Goal: Information Seeking & Learning: Learn about a topic

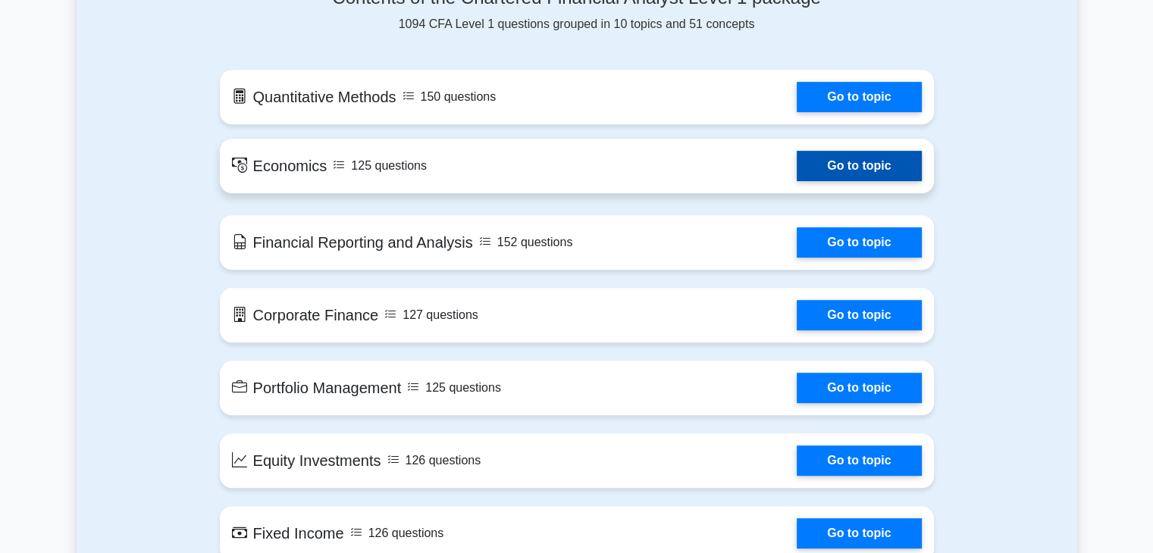
scroll to position [716, 0]
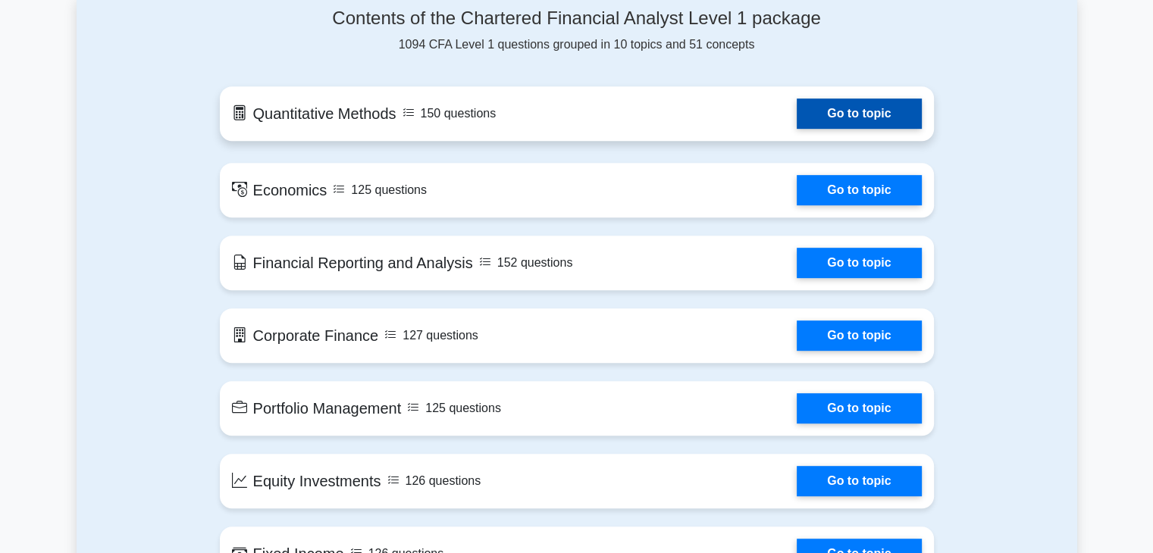
click at [840, 120] on link "Go to topic" at bounding box center [859, 114] width 124 height 30
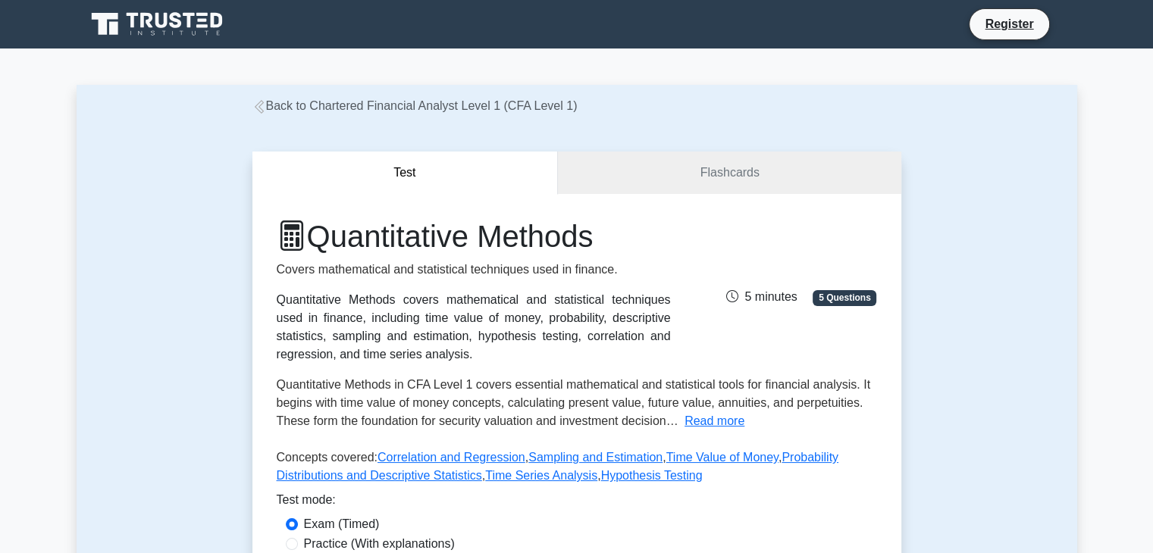
click at [273, 104] on link "Back to Chartered Financial Analyst Level 1 (CFA Level 1)" at bounding box center [414, 105] width 325 height 13
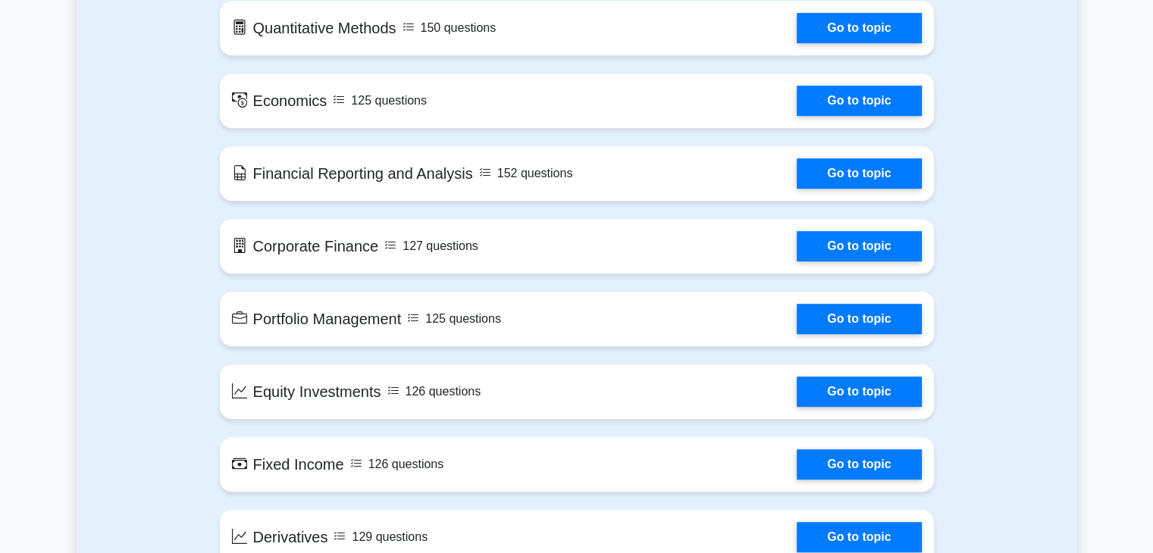
scroll to position [1064, 0]
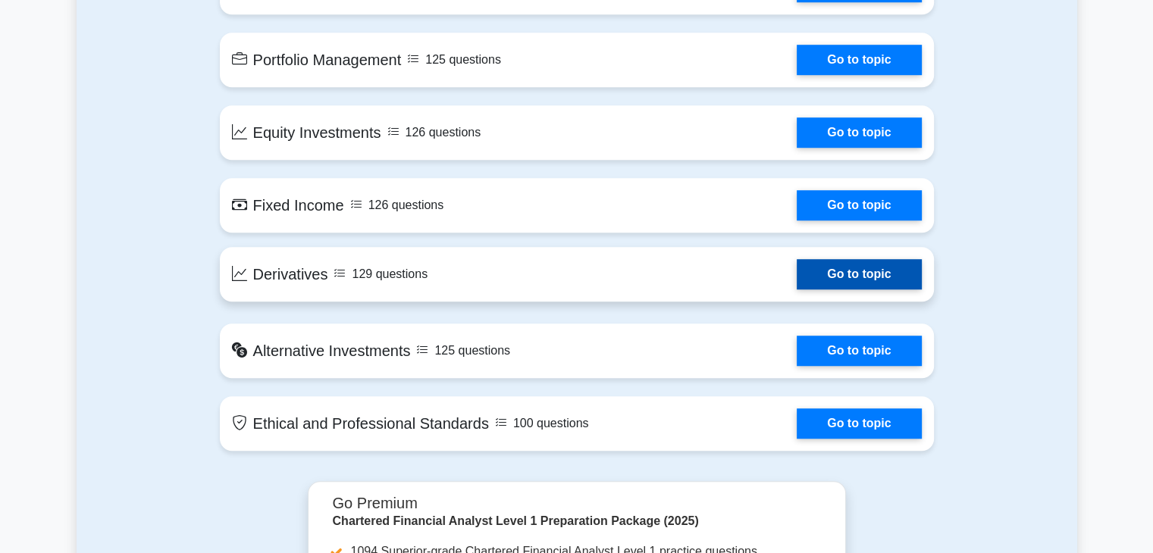
click at [797, 283] on link "Go to topic" at bounding box center [859, 274] width 124 height 30
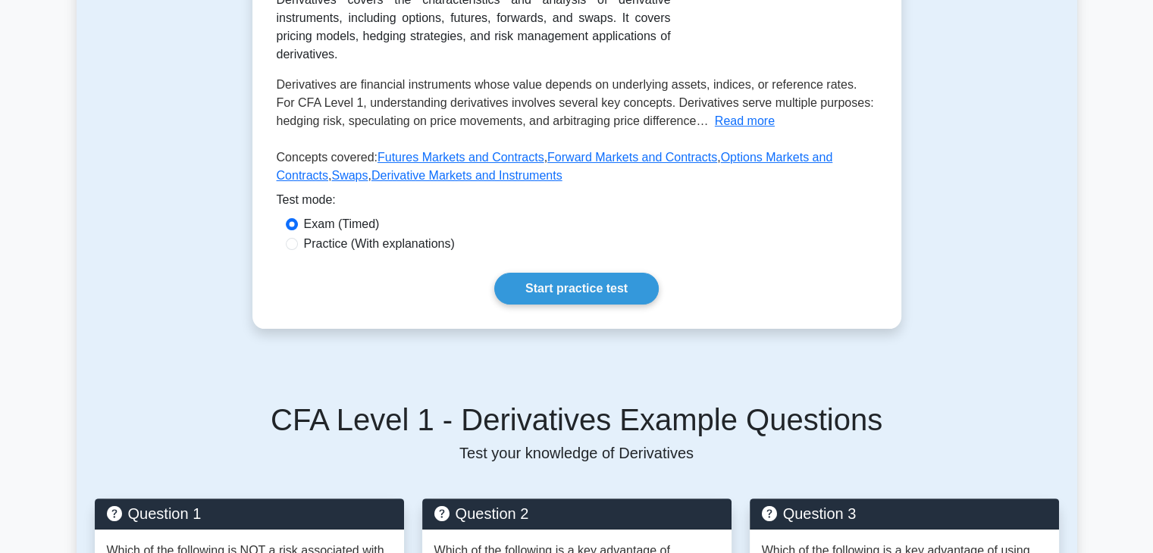
scroll to position [318, 0]
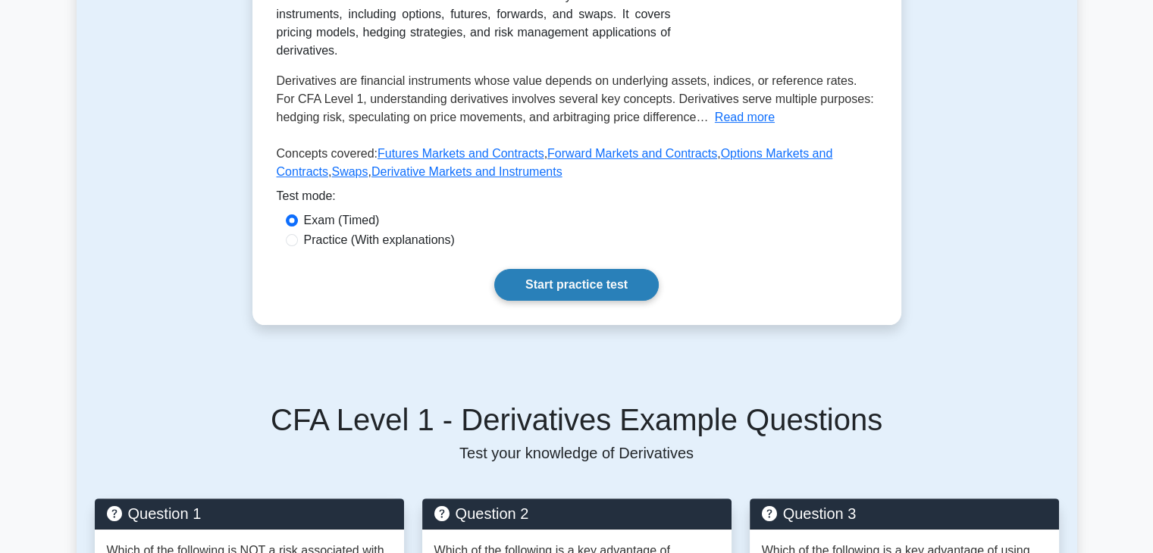
click at [568, 280] on link "Start practice test" at bounding box center [576, 285] width 165 height 32
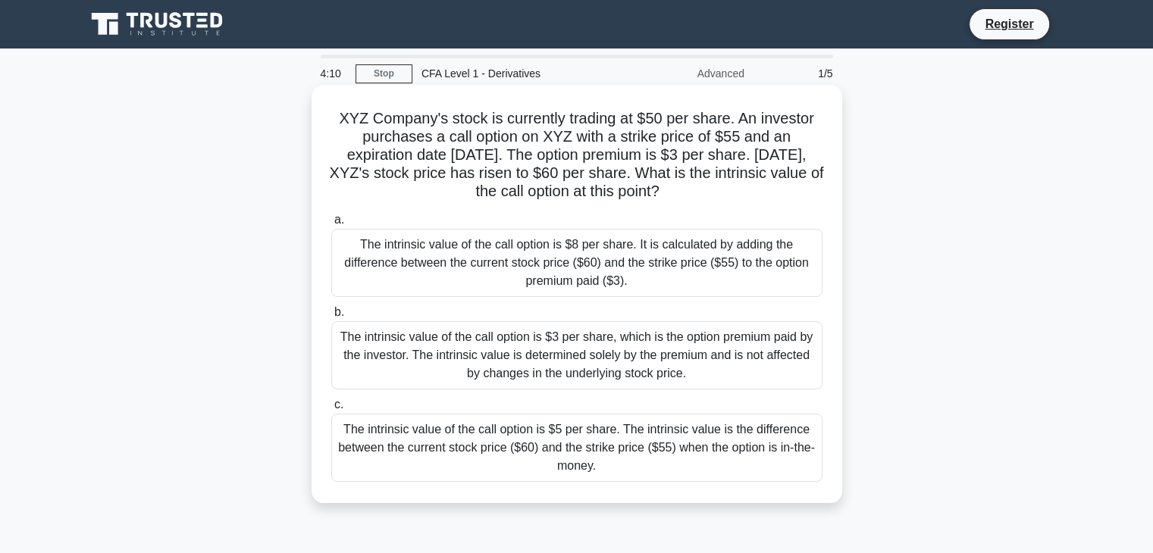
click at [572, 349] on div "The intrinsic value of the call option is $3 per share, which is the option pre…" at bounding box center [576, 355] width 491 height 68
click at [331, 318] on input "b. The intrinsic value of the call option is $3 per share, which is the option …" at bounding box center [331, 313] width 0 height 10
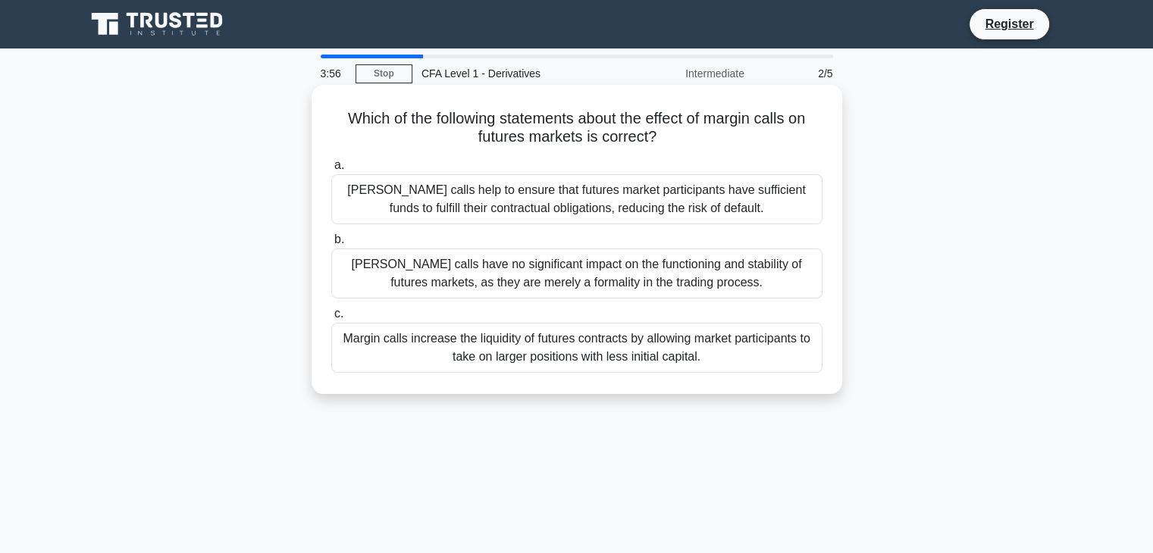
click at [535, 203] on div "[PERSON_NAME] calls help to ensure that futures market participants have suffic…" at bounding box center [576, 199] width 491 height 50
click at [331, 171] on input "a. [PERSON_NAME] calls help to ensure that futures market participants have suf…" at bounding box center [331, 166] width 0 height 10
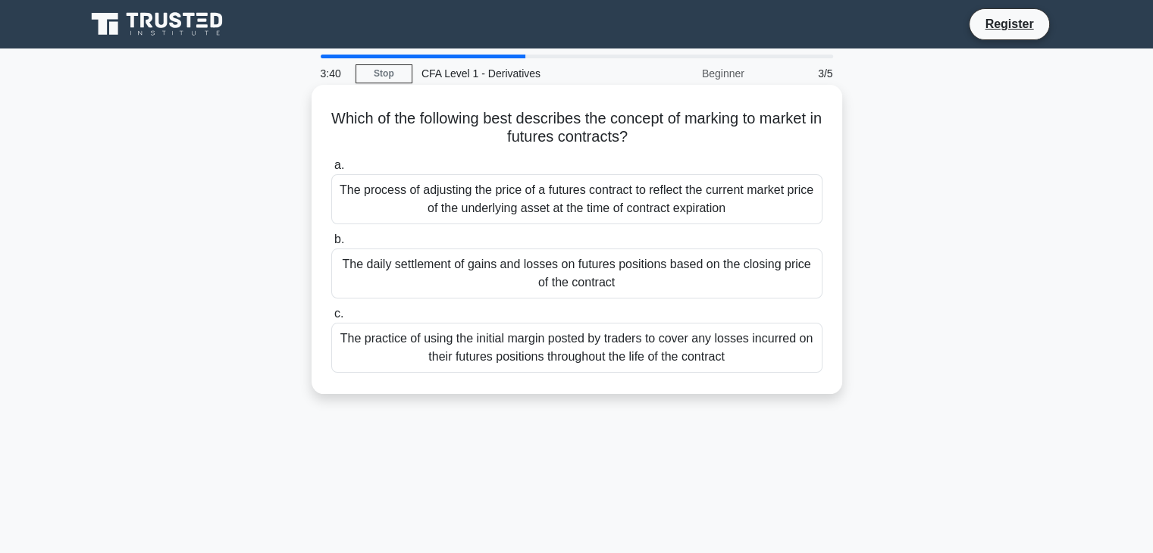
click at [585, 281] on div "The daily settlement of gains and losses on futures positions based on the clos…" at bounding box center [576, 274] width 491 height 50
click at [331, 245] on input "b. The daily settlement of gains and losses on futures positions based on the c…" at bounding box center [331, 240] width 0 height 10
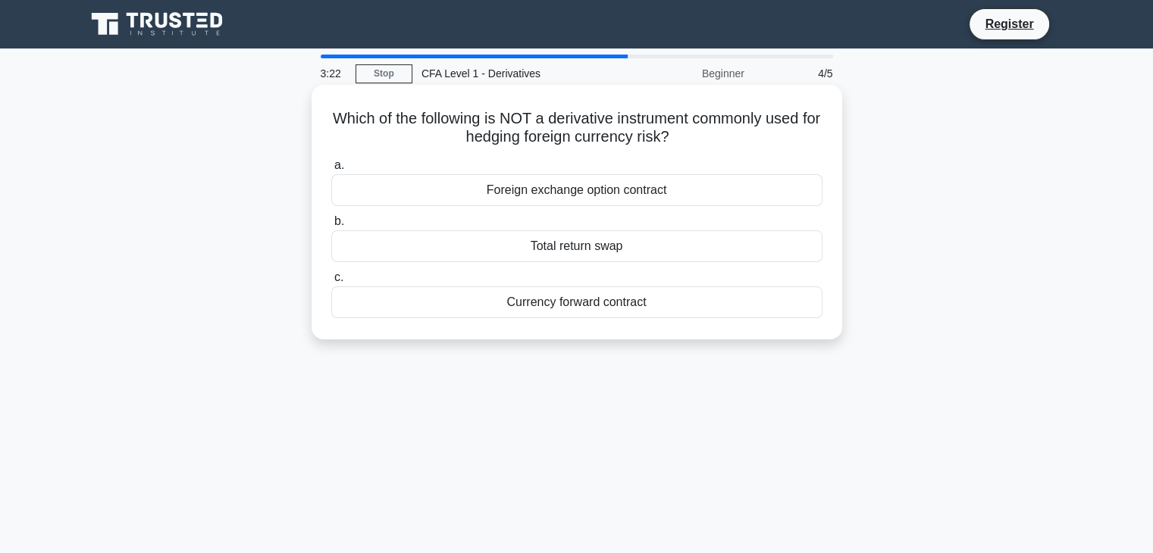
click at [573, 255] on div "Total return swap" at bounding box center [576, 246] width 491 height 32
click at [331, 227] on input "b. Total return swap" at bounding box center [331, 222] width 0 height 10
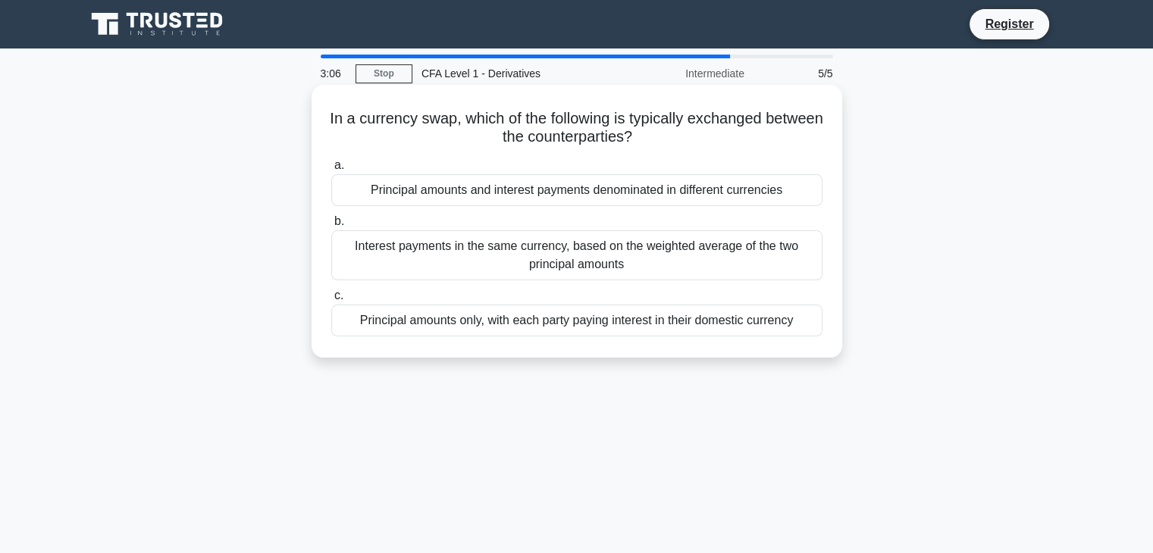
click at [547, 254] on div "Interest payments in the same currency, based on the weighted average of the tw…" at bounding box center [576, 255] width 491 height 50
click at [331, 227] on input "b. Interest payments in the same currency, based on the weighted average of the…" at bounding box center [331, 222] width 0 height 10
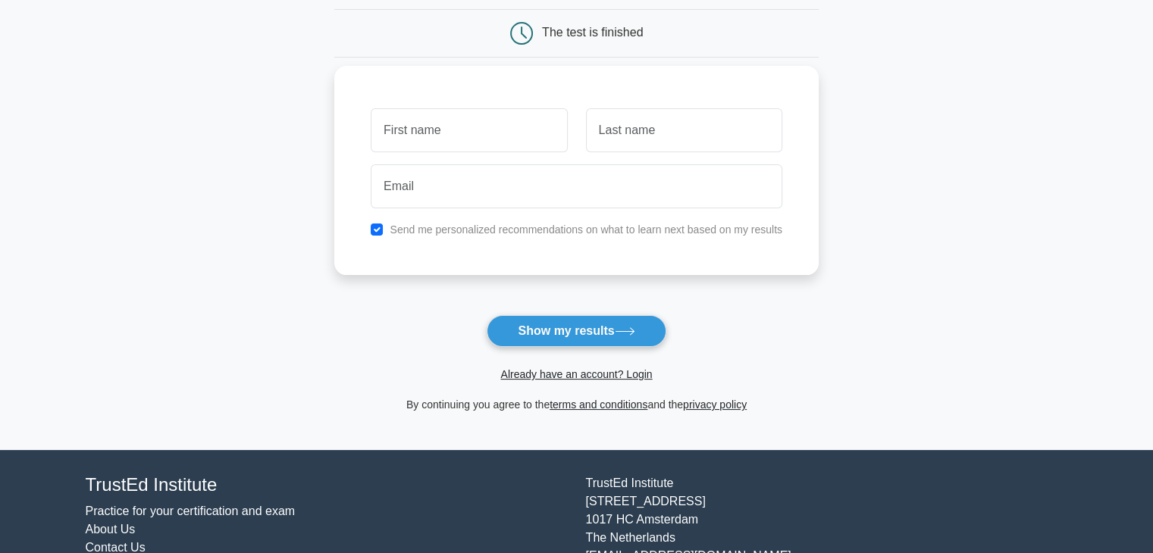
scroll to position [148, 0]
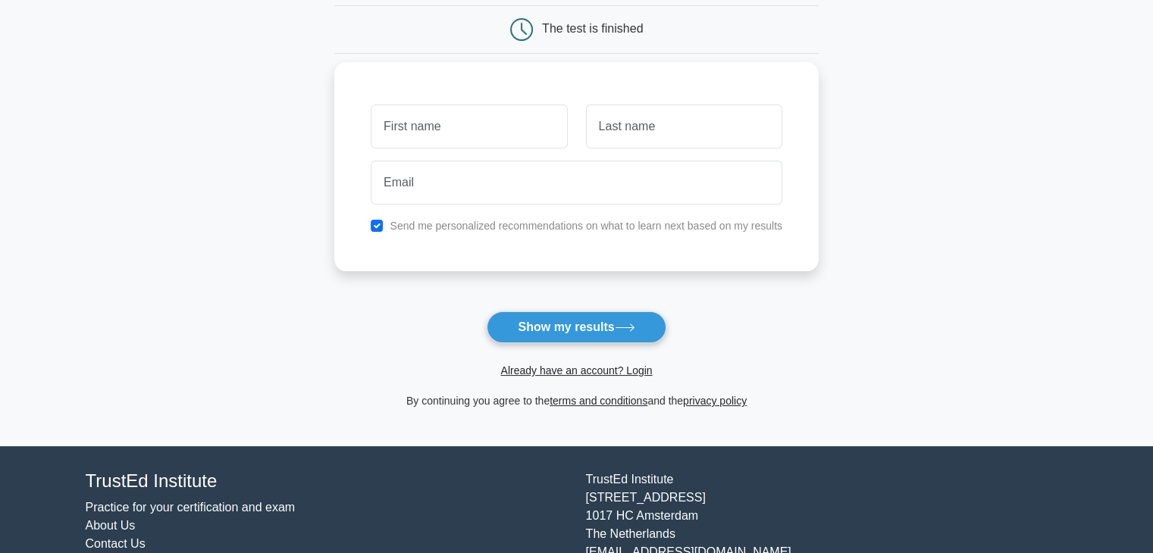
click at [455, 135] on input "text" at bounding box center [469, 127] width 196 height 44
type input "Neha"
click at [642, 113] on input "text" at bounding box center [684, 127] width 196 height 44
type input "Jacob"
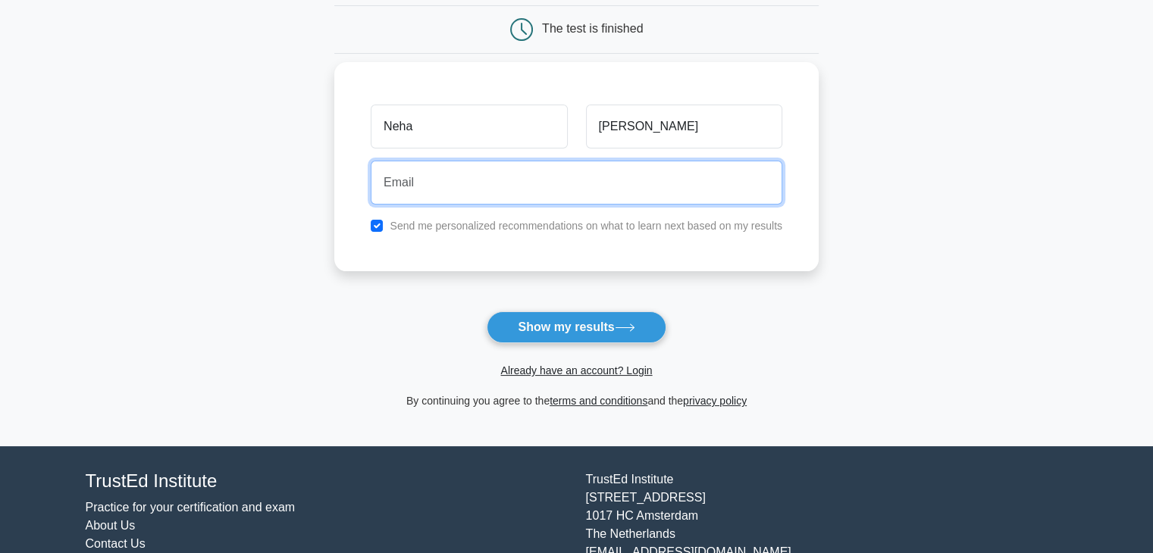
click at [439, 190] on input "email" at bounding box center [577, 183] width 412 height 44
type input "nehajacob57@gmail.com"
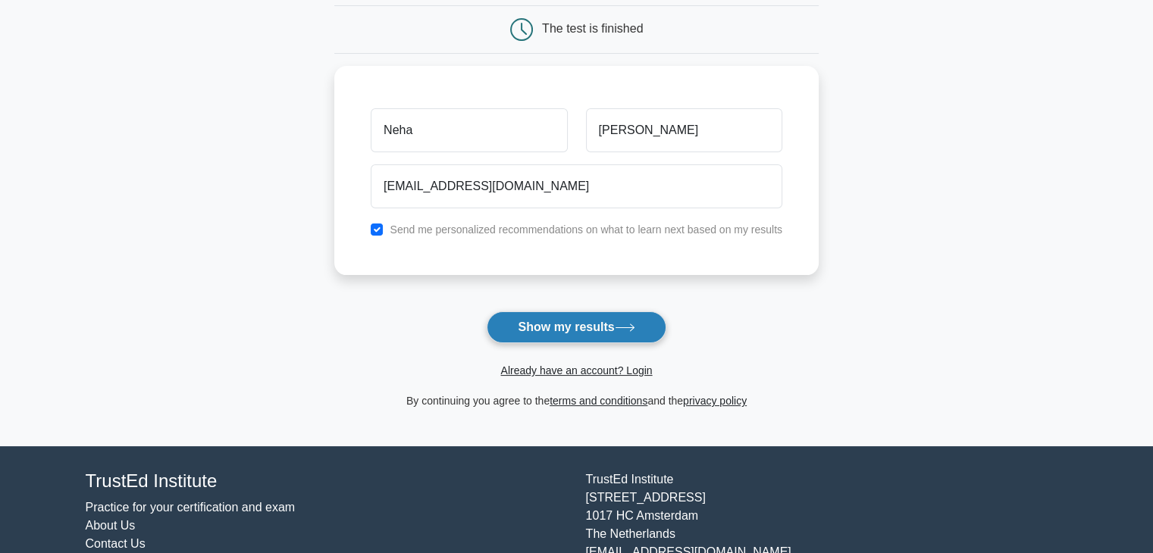
click at [564, 337] on button "Show my results" at bounding box center [576, 328] width 179 height 32
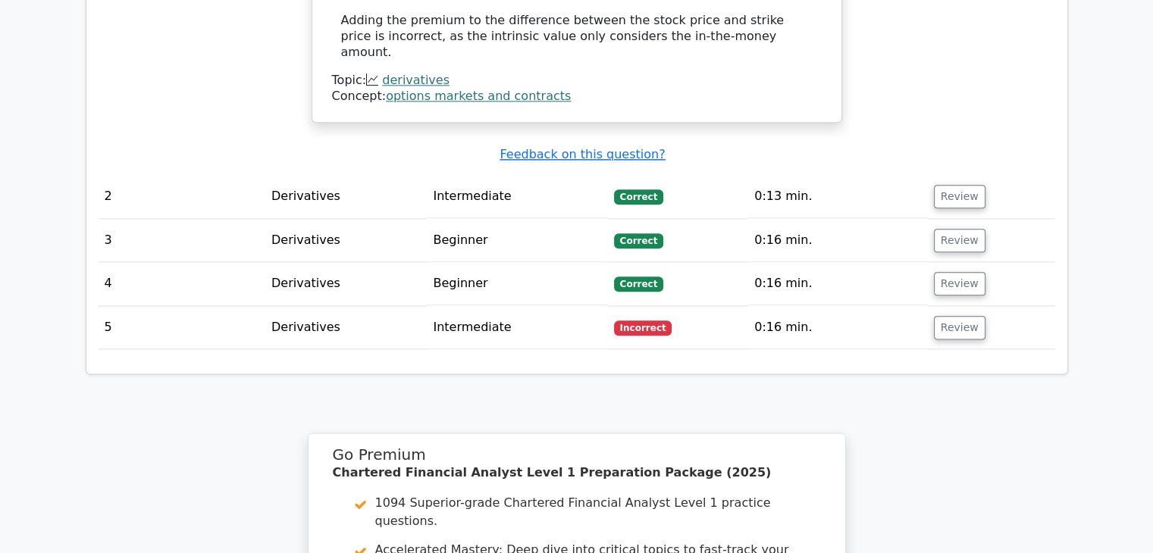
scroll to position [1826, 0]
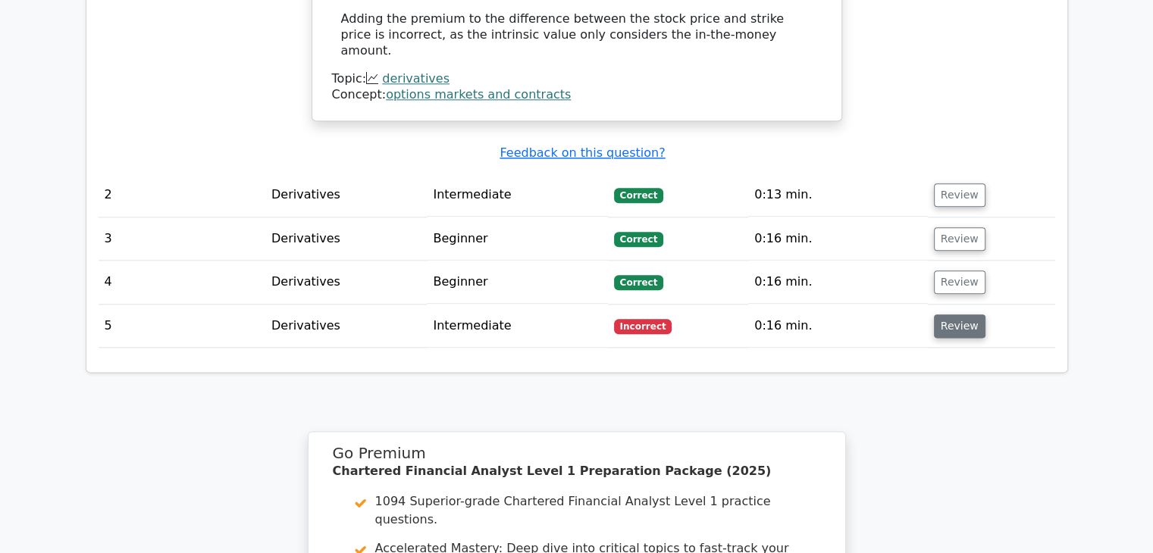
click at [943, 315] on button "Review" at bounding box center [960, 327] width 52 height 24
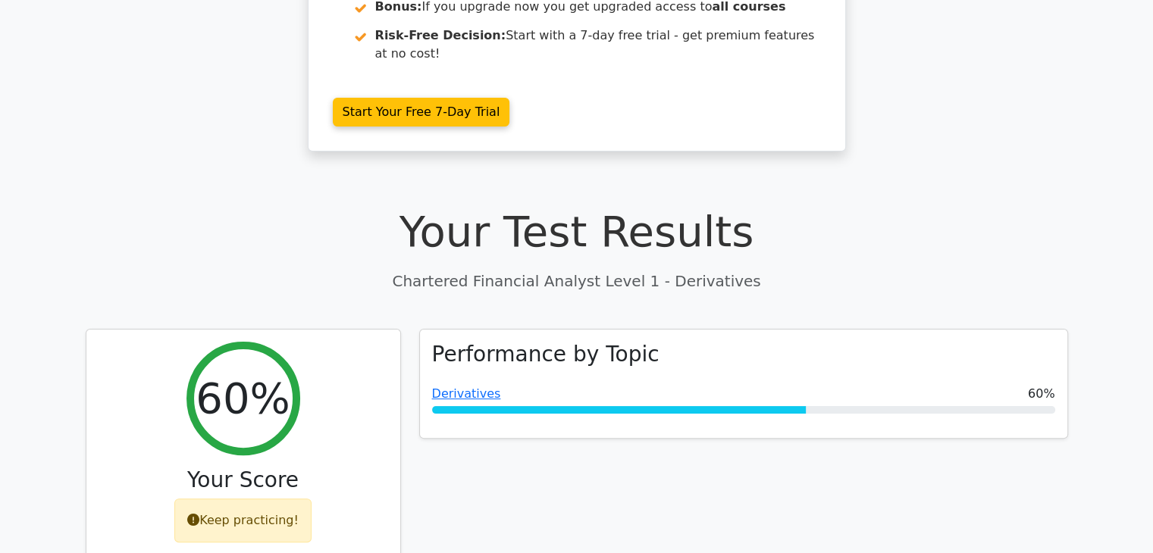
scroll to position [0, 0]
